Goal: Check status: Check status

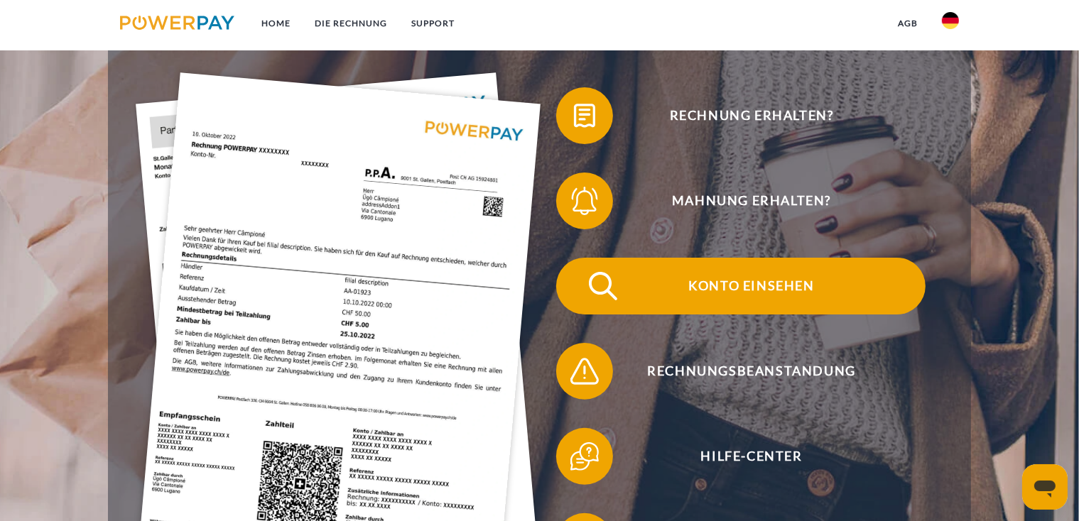
scroll to position [284, 0]
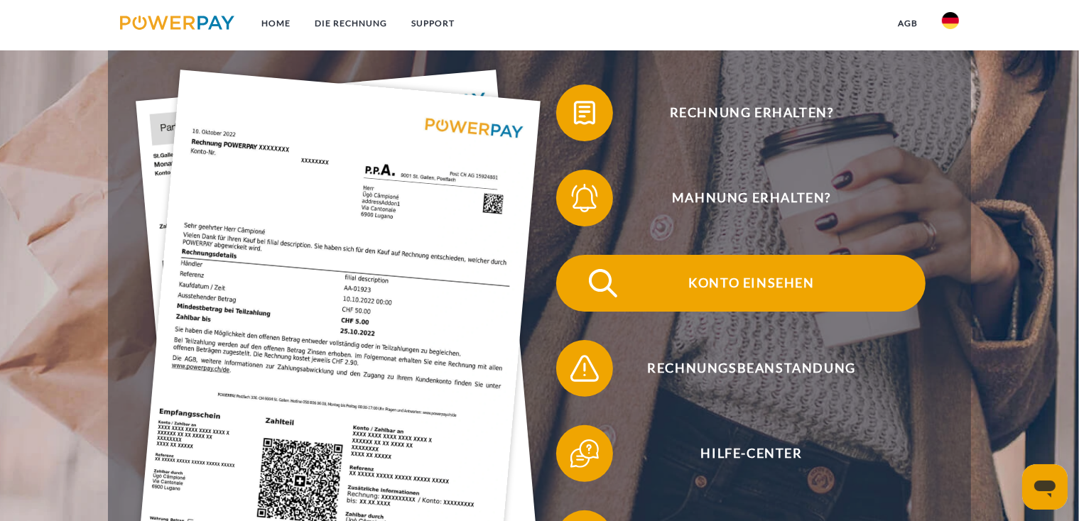
click at [758, 293] on span "Konto einsehen" at bounding box center [751, 283] width 348 height 57
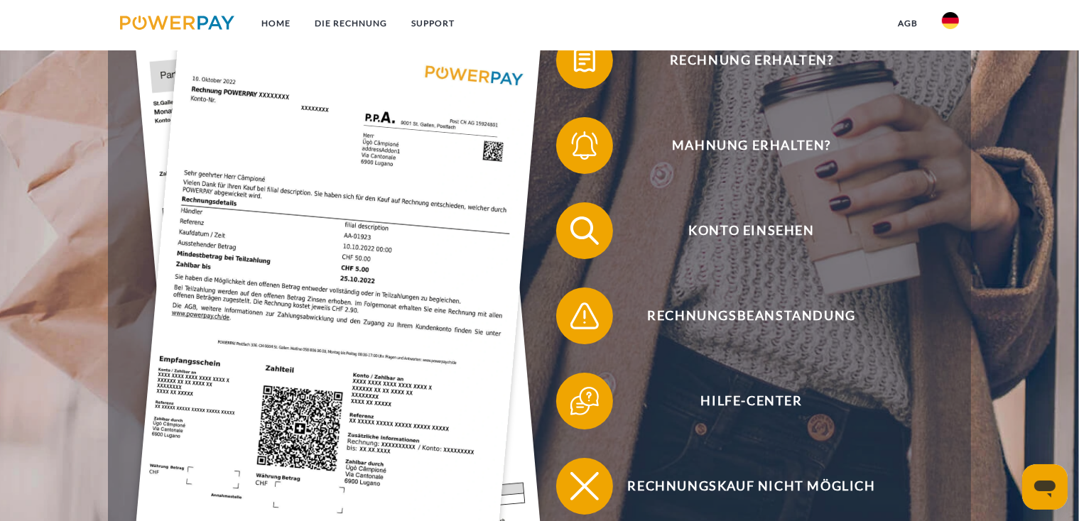
scroll to position [426, 0]
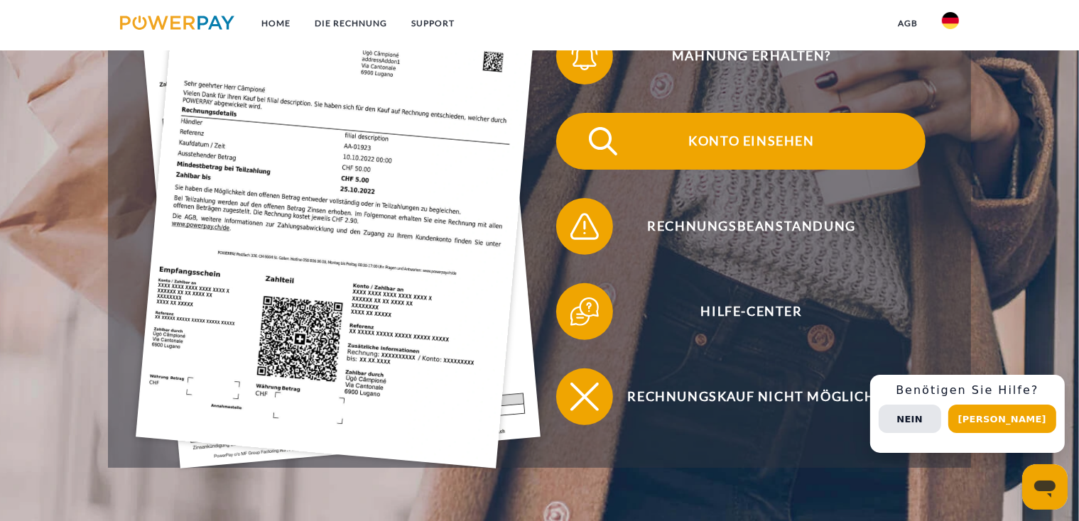
click at [737, 141] on span "Konto einsehen" at bounding box center [751, 141] width 348 height 57
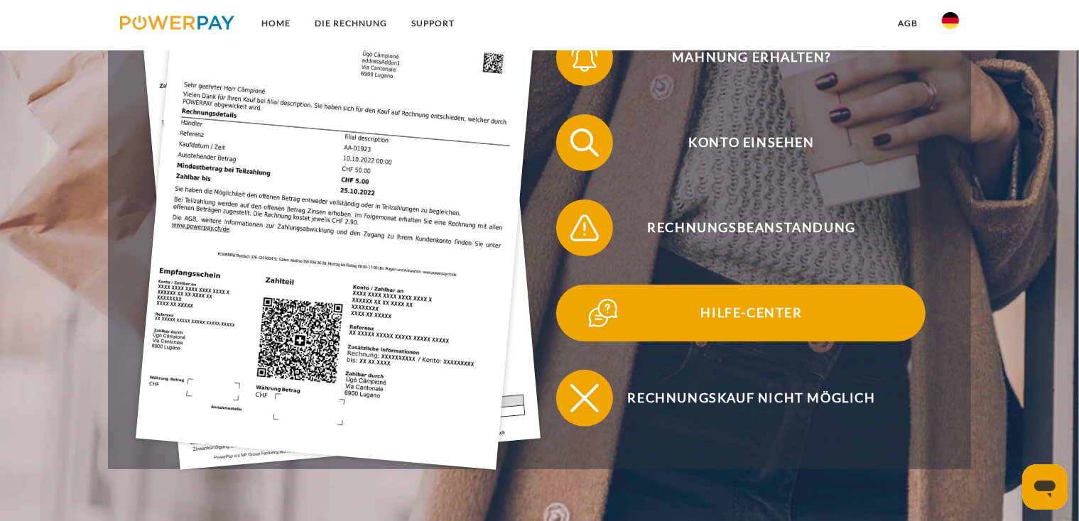
scroll to position [426, 0]
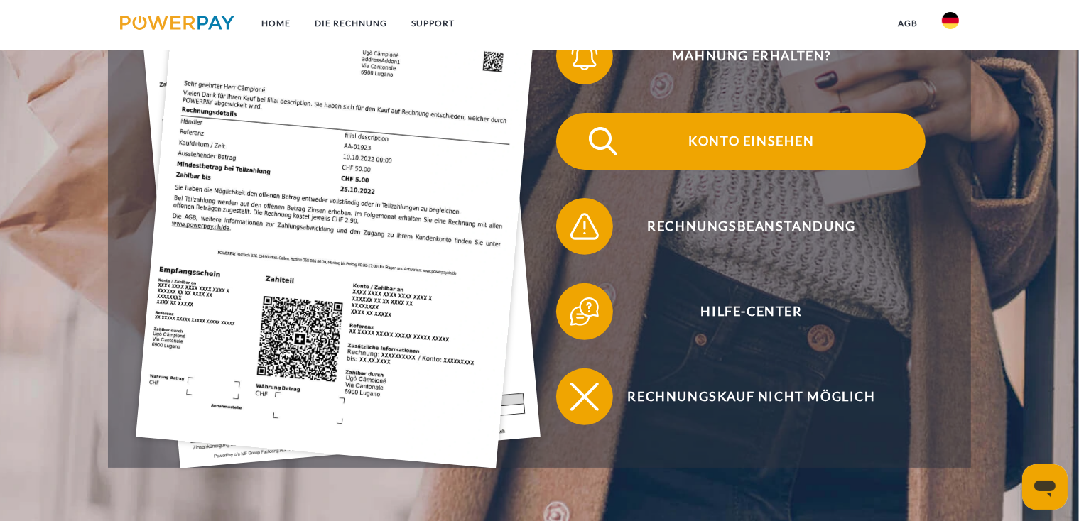
click at [722, 141] on span "Konto einsehen" at bounding box center [751, 141] width 348 height 57
